Goal: Task Accomplishment & Management: Use online tool/utility

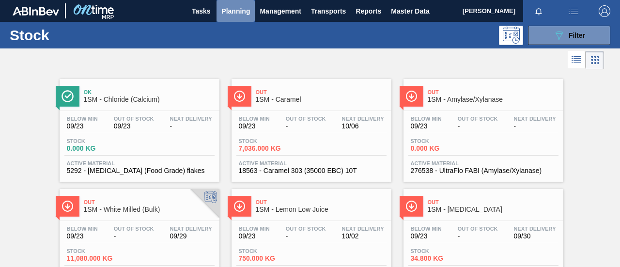
click at [238, 16] on span "Planning" at bounding box center [235, 11] width 29 height 12
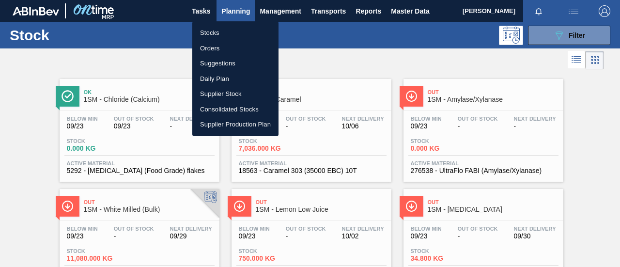
click at [224, 48] on li "Orders" at bounding box center [235, 48] width 86 height 15
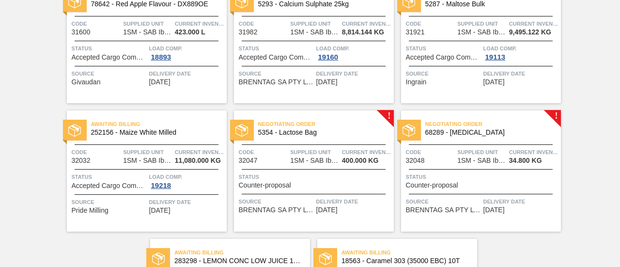
scroll to position [145, 0]
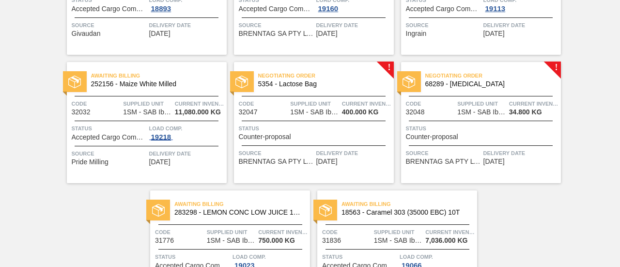
click at [166, 139] on span "19218" at bounding box center [161, 137] width 24 height 8
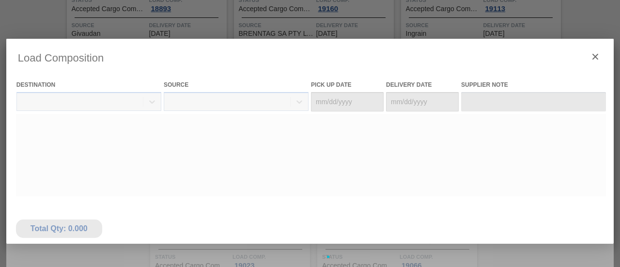
type Date "[DATE]"
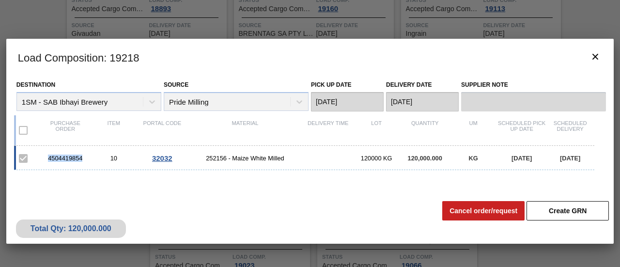
drag, startPoint x: 84, startPoint y: 157, endPoint x: 49, endPoint y: 156, distance: 34.9
click at [49, 156] on div "4504419854" at bounding box center [65, 157] width 48 height 7
copy div "4504419854"
click at [602, 62] on button "botão de ícone" at bounding box center [594, 56] width 23 height 23
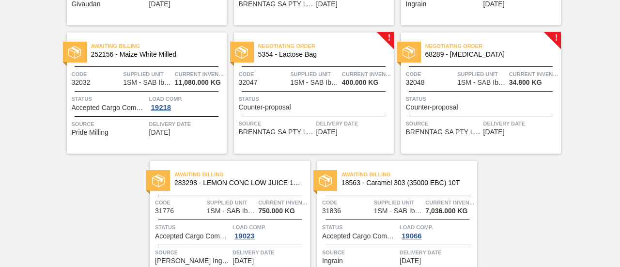
scroll to position [225, 0]
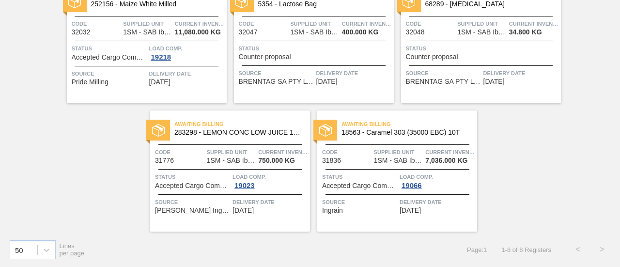
click at [288, 51] on span "Status" at bounding box center [315, 49] width 152 height 10
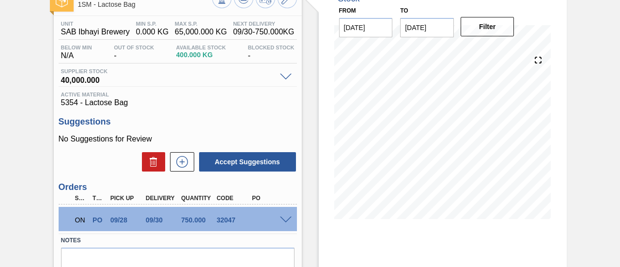
scroll to position [149, 0]
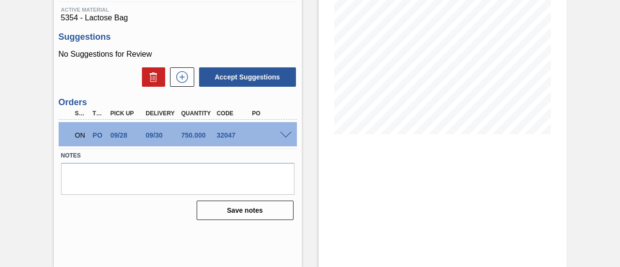
click at [290, 130] on div "ON PO 09/28 09/30 750.000 32047" at bounding box center [178, 134] width 238 height 24
click at [287, 134] on span at bounding box center [286, 135] width 12 height 7
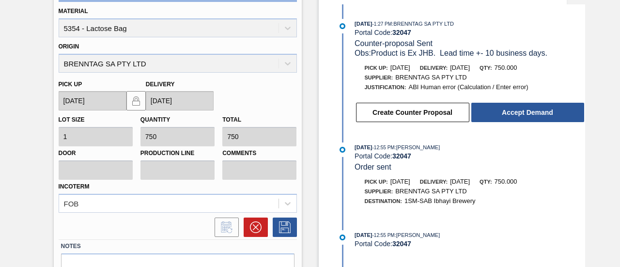
scroll to position [294, 0]
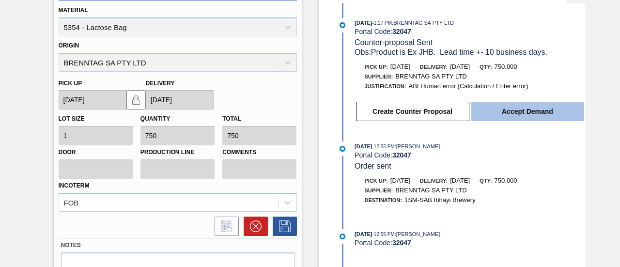
click at [506, 118] on button "Accept Demand" at bounding box center [527, 111] width 113 height 19
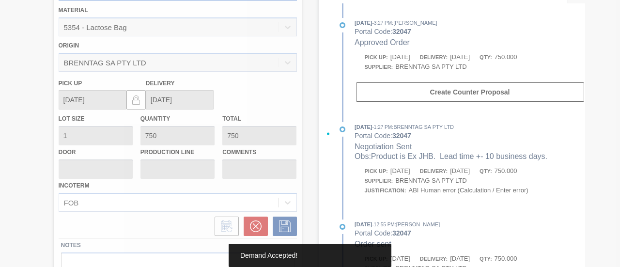
type up32047 "[DATE]"
type input "[DATE]"
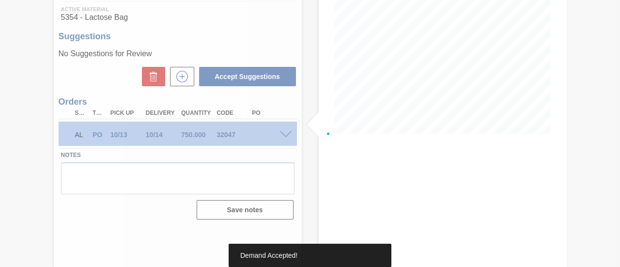
scroll to position [149, 0]
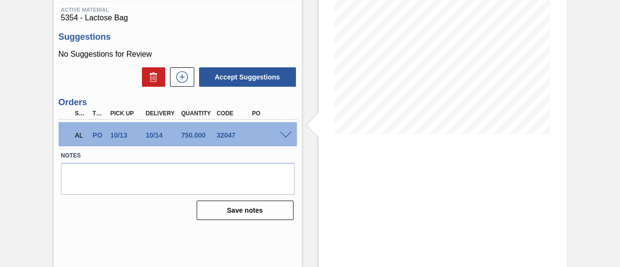
click at [284, 134] on span at bounding box center [286, 135] width 12 height 7
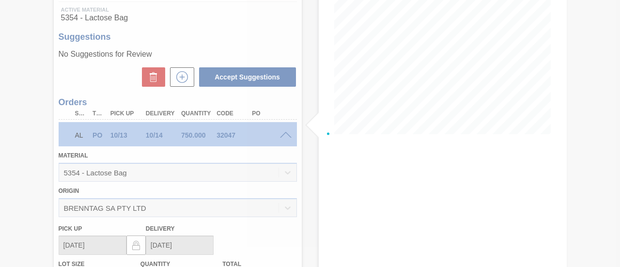
scroll to position [294, 0]
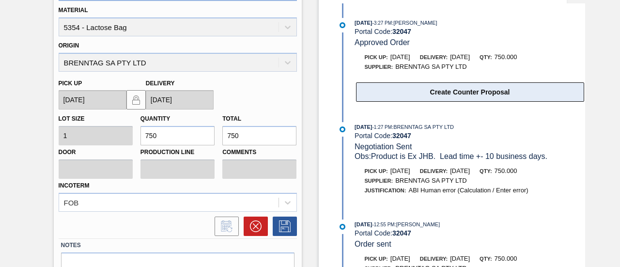
click at [441, 100] on button "Create Counter Proposal" at bounding box center [470, 91] width 228 height 19
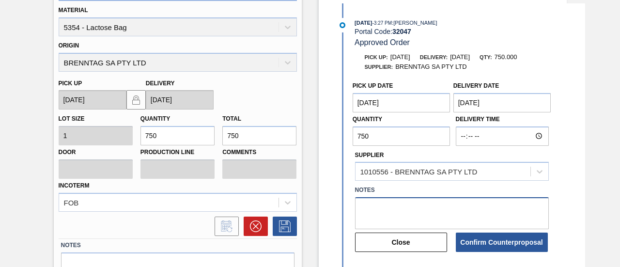
click at [378, 216] on textarea at bounding box center [452, 213] width 194 height 32
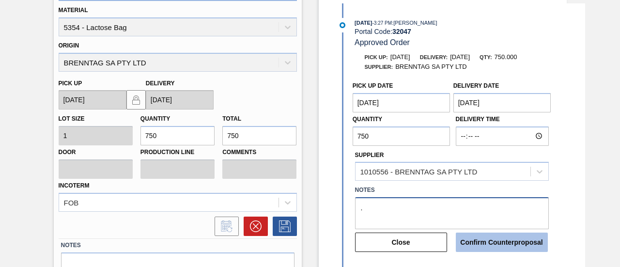
type textarea "."
click at [501, 244] on button "Confirm Counterproposal" at bounding box center [501, 241] width 92 height 19
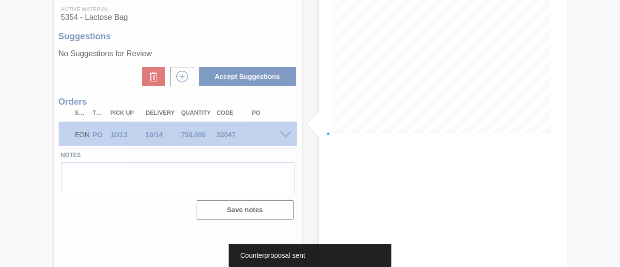
scroll to position [149, 0]
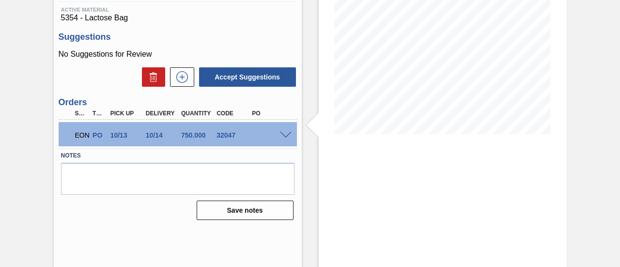
click at [290, 134] on span at bounding box center [286, 135] width 12 height 7
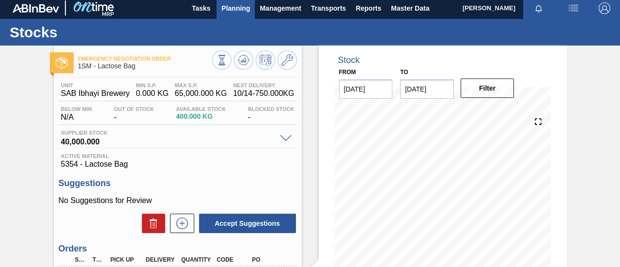
scroll to position [0, 0]
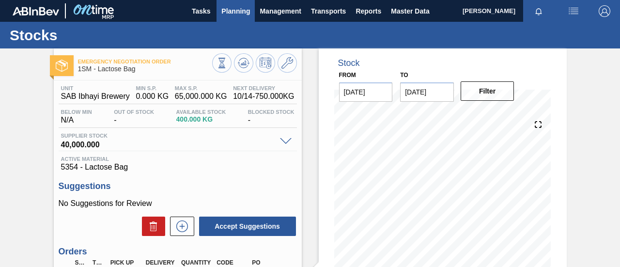
click at [236, 15] on span "Planning" at bounding box center [235, 11] width 29 height 12
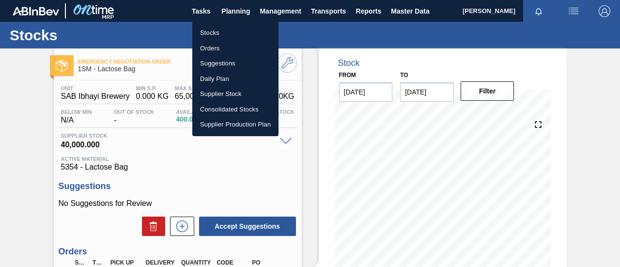
click at [225, 47] on li "Orders" at bounding box center [235, 48] width 86 height 15
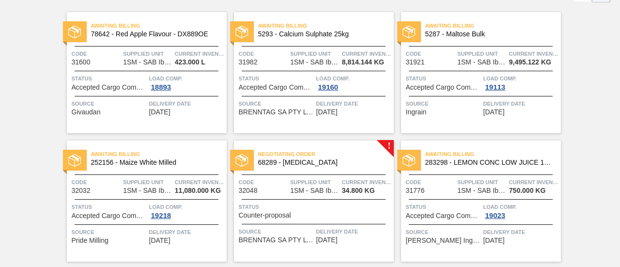
scroll to position [97, 0]
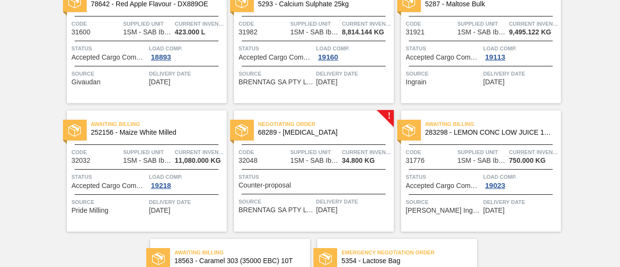
click at [319, 184] on div "Status Counter-proposal" at bounding box center [315, 180] width 152 height 17
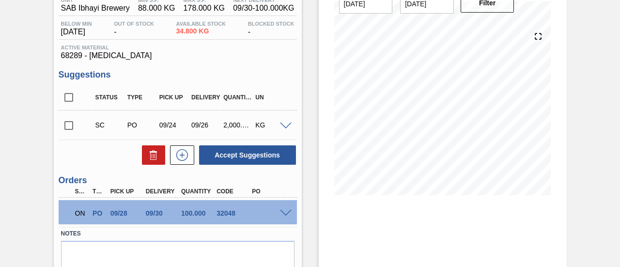
scroll to position [149, 0]
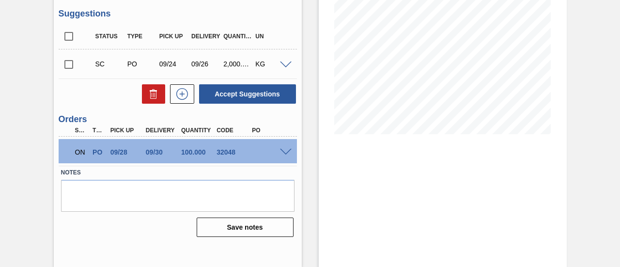
click at [285, 151] on span at bounding box center [286, 152] width 12 height 7
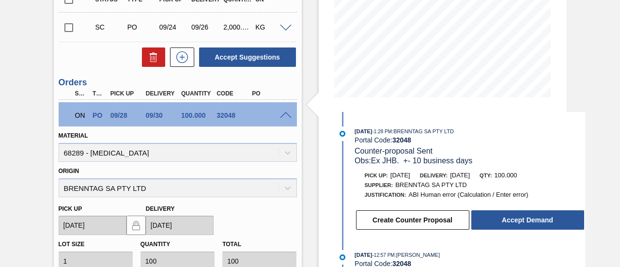
scroll to position [294, 0]
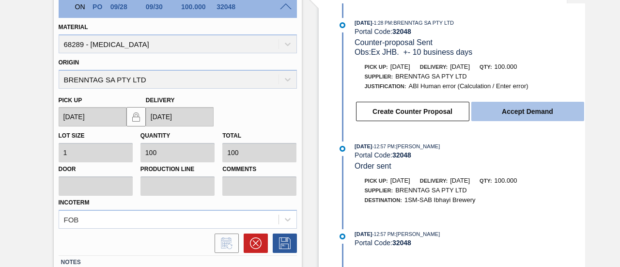
click at [519, 113] on button "Accept Demand" at bounding box center [527, 111] width 113 height 19
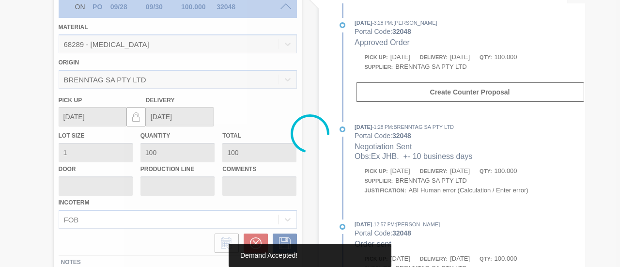
type up32048 "[DATE]"
type input "[DATE]"
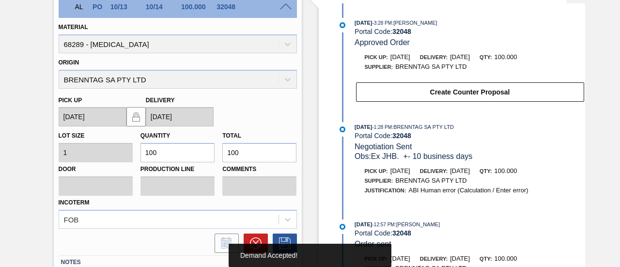
scroll to position [149, 0]
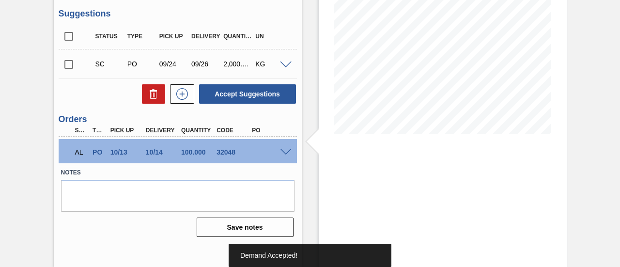
click at [284, 151] on span at bounding box center [286, 152] width 12 height 7
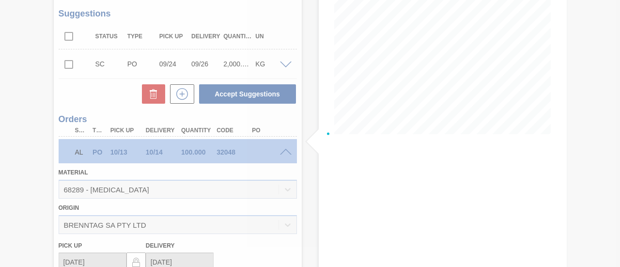
scroll to position [294, 0]
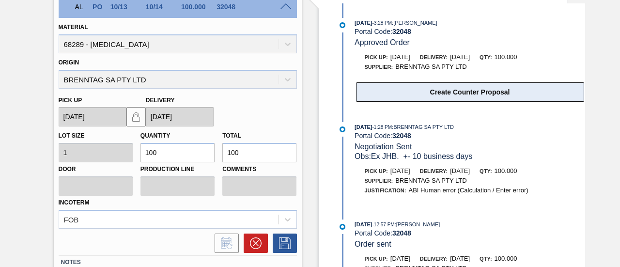
click at [436, 91] on button "Create Counter Proposal" at bounding box center [470, 91] width 228 height 19
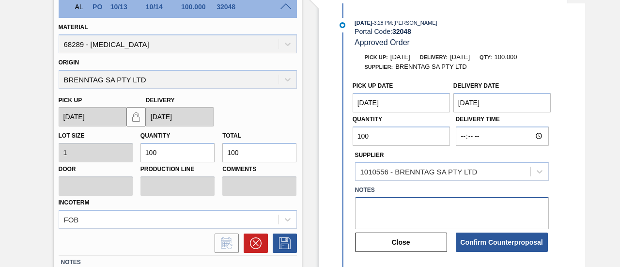
click at [394, 205] on textarea at bounding box center [452, 213] width 194 height 32
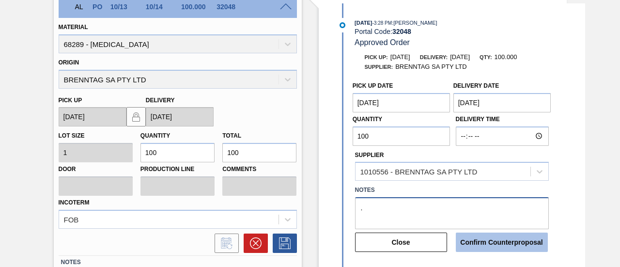
type textarea "."
click at [502, 244] on button "Confirm Counterproposal" at bounding box center [501, 241] width 92 height 19
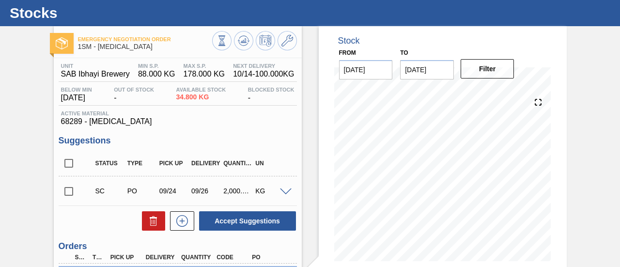
scroll to position [0, 0]
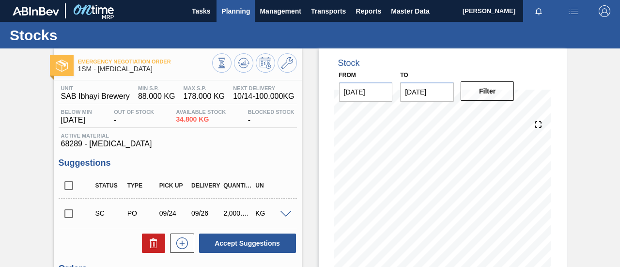
click at [242, 15] on span "Planning" at bounding box center [235, 11] width 29 height 12
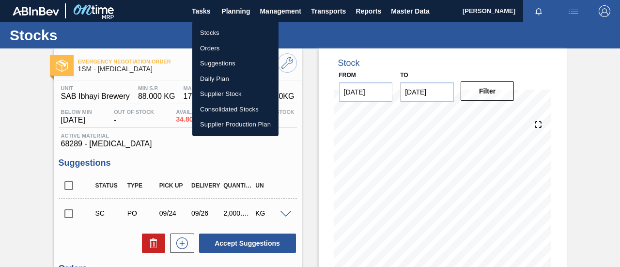
click at [230, 43] on li "Orders" at bounding box center [235, 48] width 86 height 15
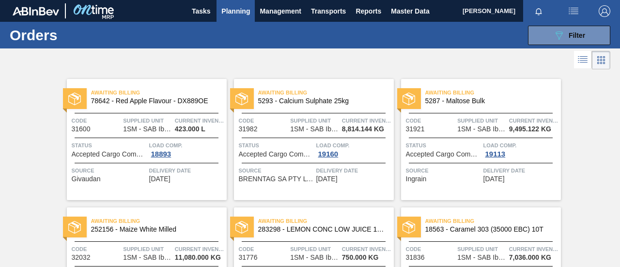
scroll to position [225, 0]
